Goal: Task Accomplishment & Management: Manage account settings

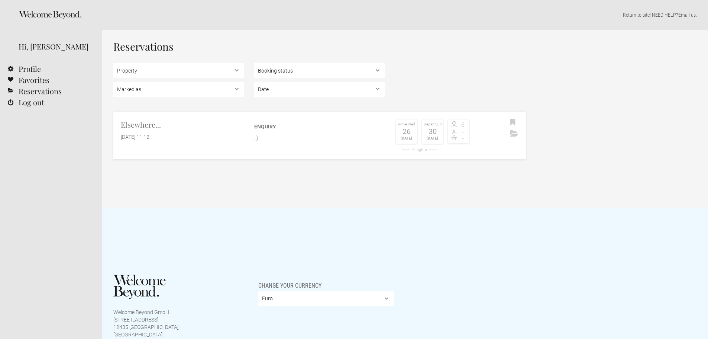
click at [183, 132] on div "Elsewhere... [DATE] 11:12" at bounding box center [178, 130] width 131 height 22
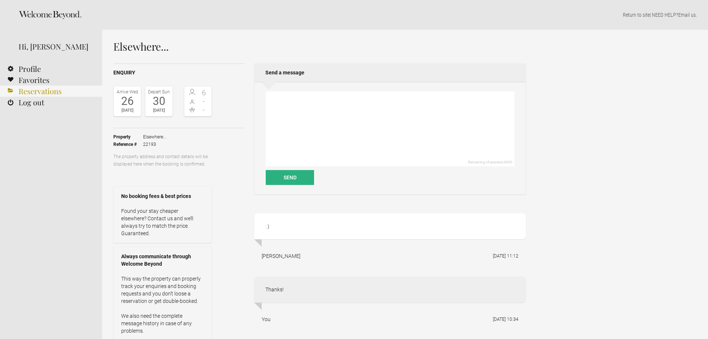
click at [36, 96] on ul "Profile Favorites Reservations Log out" at bounding box center [51, 85] width 102 height 45
click at [36, 94] on link "Reservations" at bounding box center [51, 91] width 102 height 11
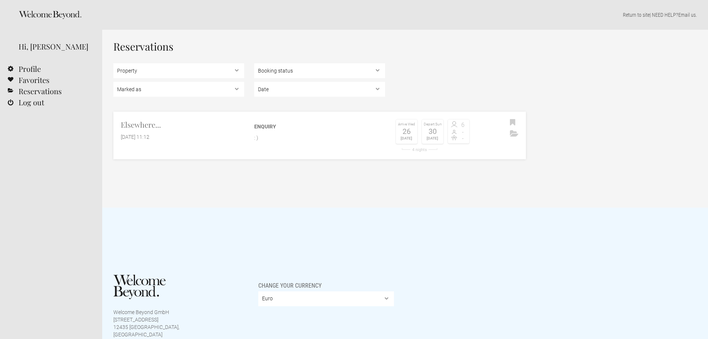
click at [289, 136] on p ": )" at bounding box center [319, 137] width 131 height 7
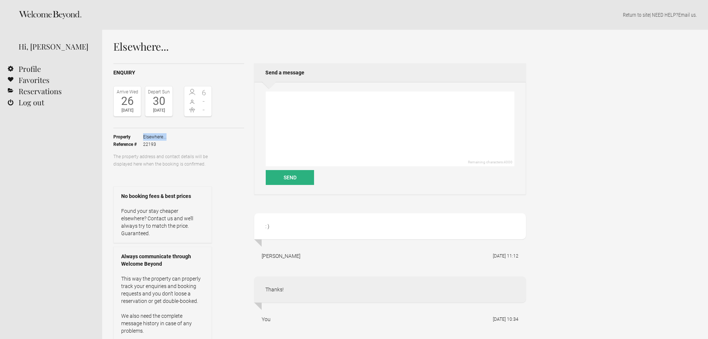
drag, startPoint x: 143, startPoint y: 137, endPoint x: 181, endPoint y: 139, distance: 38.3
click at [181, 139] on ul "Property Elsewhere... Reference # 22193" at bounding box center [162, 140] width 99 height 25
click at [182, 139] on ul "Property Elsewhere... Reference # 22193" at bounding box center [162, 140] width 99 height 25
click at [22, 65] on link "Profile" at bounding box center [51, 68] width 102 height 11
